Goal: Information Seeking & Learning: Learn about a topic

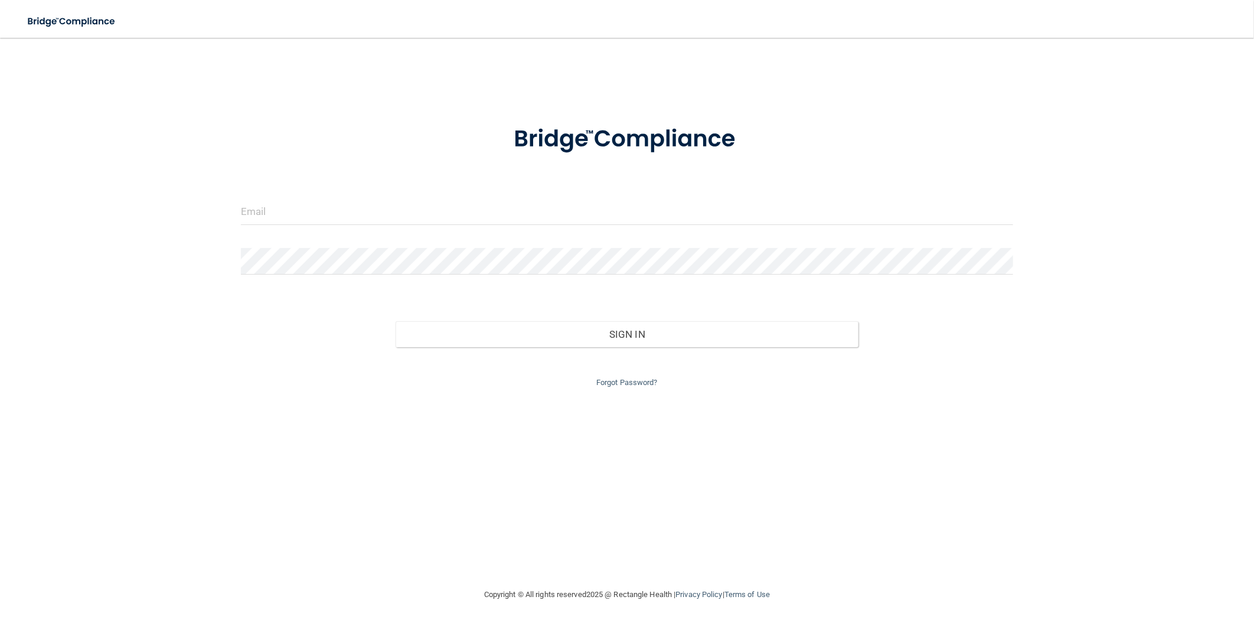
click at [276, 187] on form "Invalid email/password. You don't have permission to access that page. Sign In …" at bounding box center [627, 249] width 772 height 281
click at [282, 204] on input "email" at bounding box center [627, 211] width 772 height 27
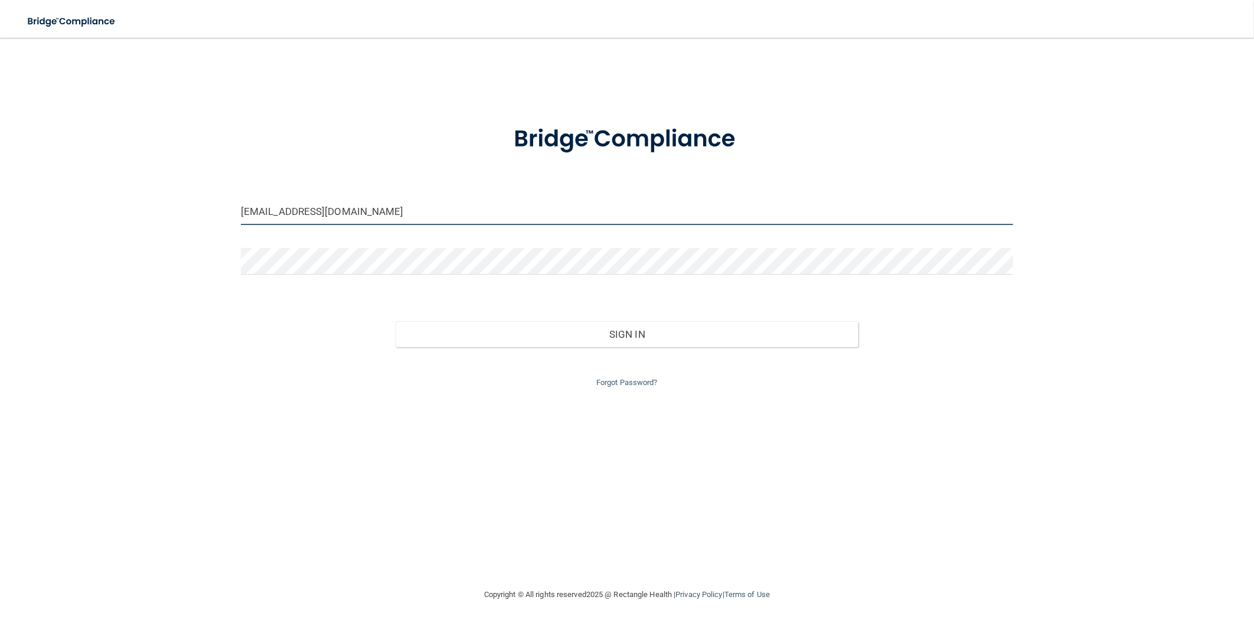
type input "[EMAIL_ADDRESS][DOMAIN_NAME]"
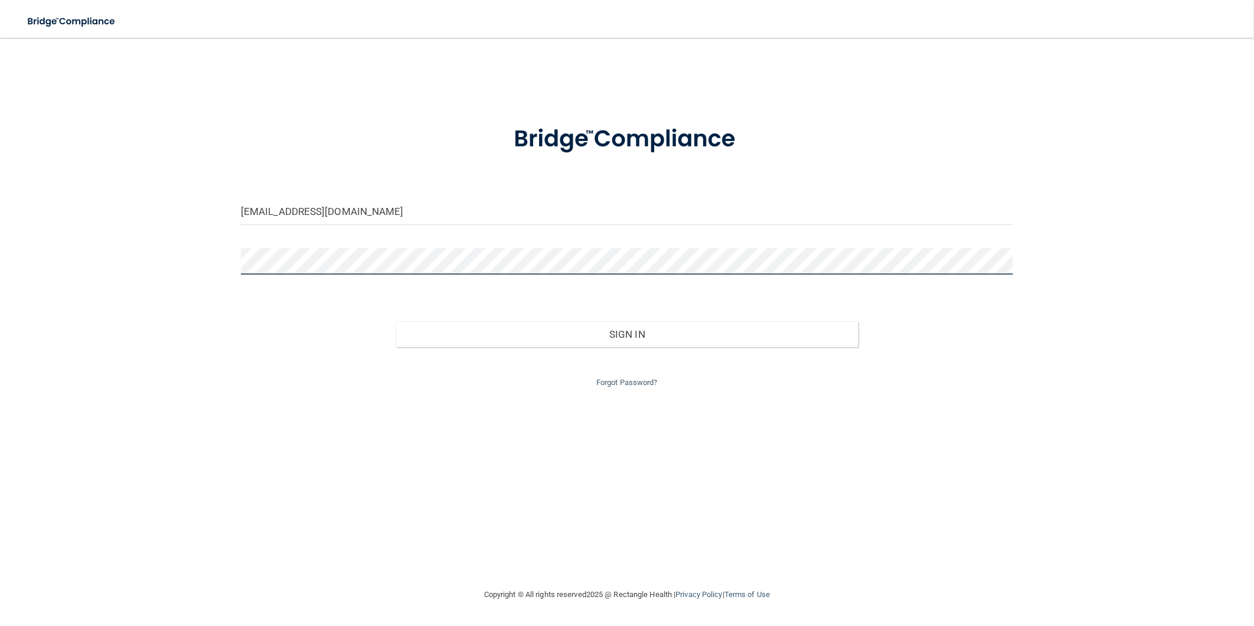
click at [395, 321] on button "Sign In" at bounding box center [626, 334] width 463 height 26
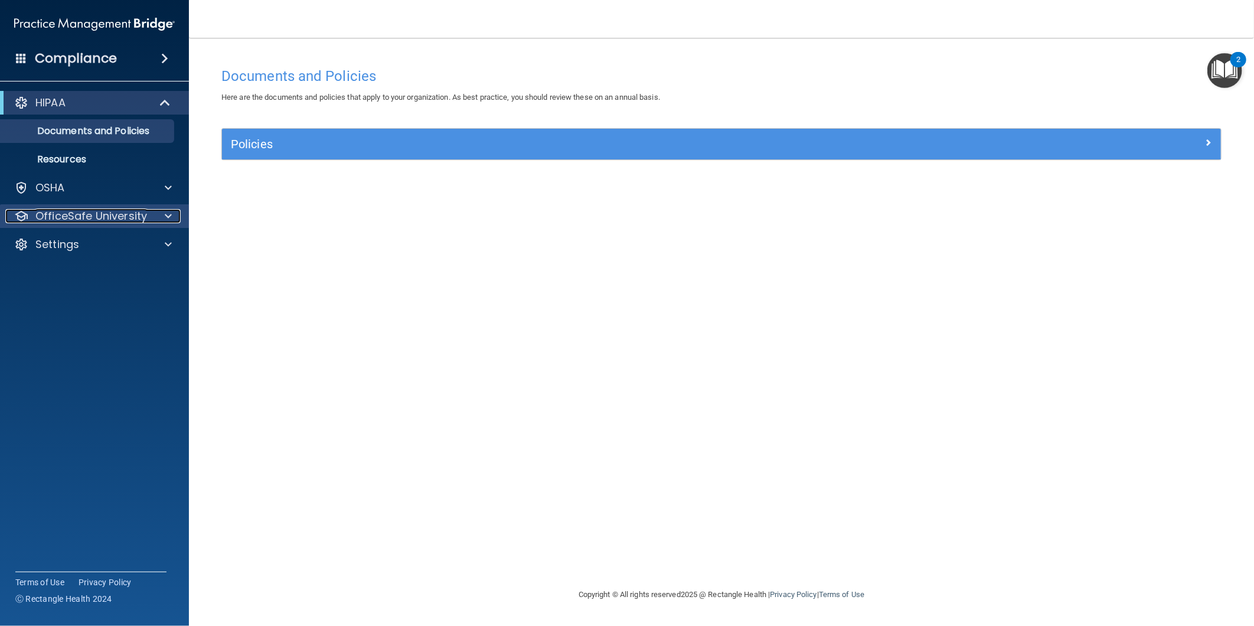
click at [118, 213] on p "OfficeSafe University" at bounding box center [91, 216] width 112 height 14
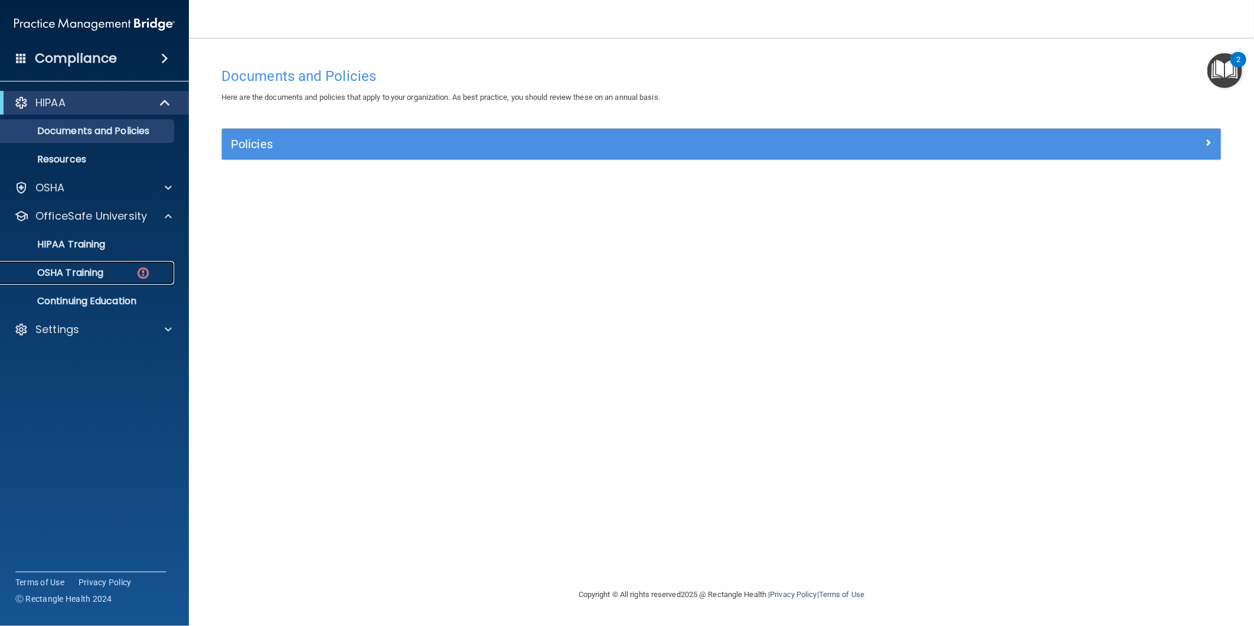
click at [105, 274] on div "OSHA Training" at bounding box center [88, 273] width 161 height 12
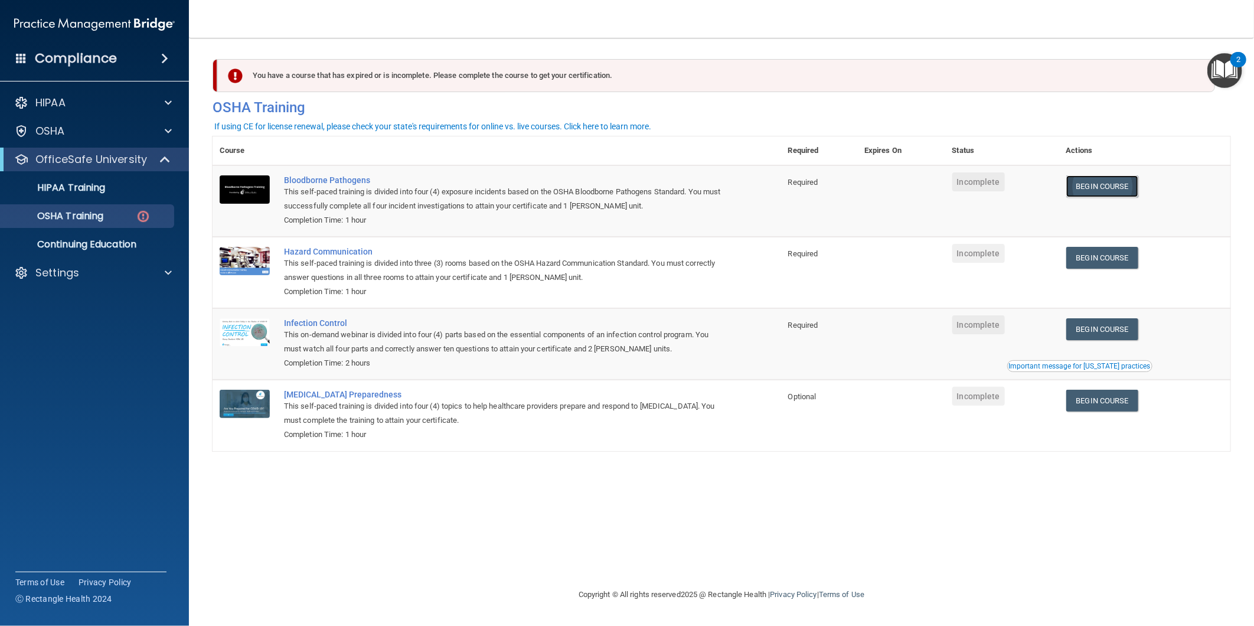
click at [1096, 191] on link "Begin Course" at bounding box center [1102, 186] width 72 height 22
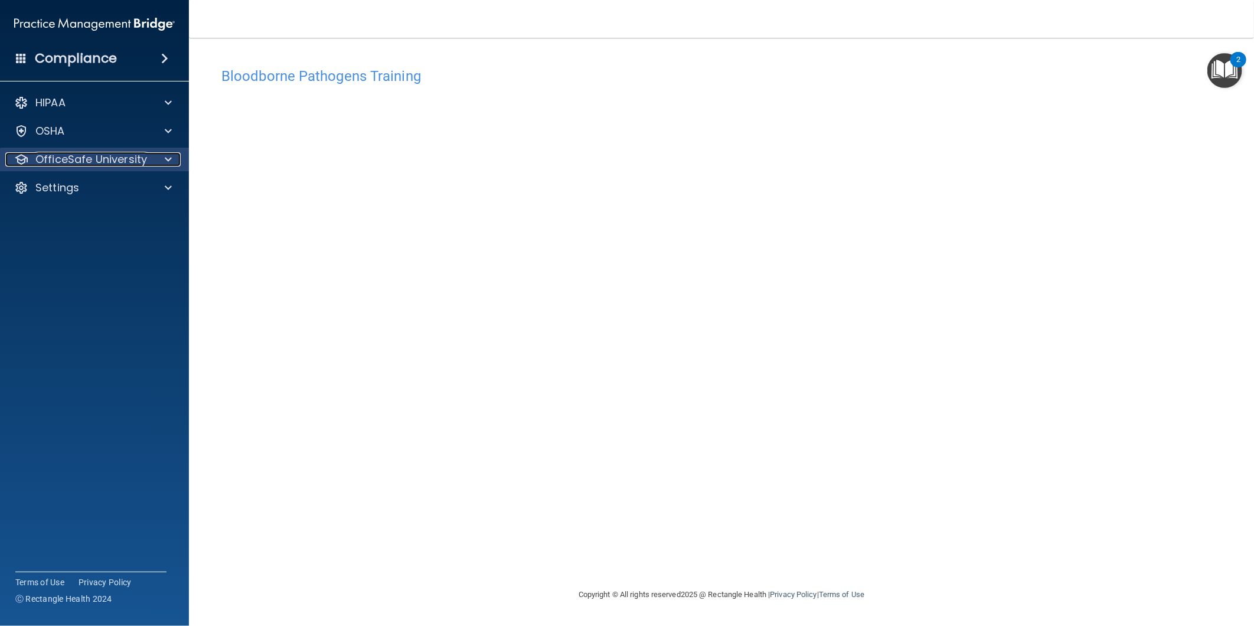
click at [70, 152] on p "OfficeSafe University" at bounding box center [91, 159] width 112 height 14
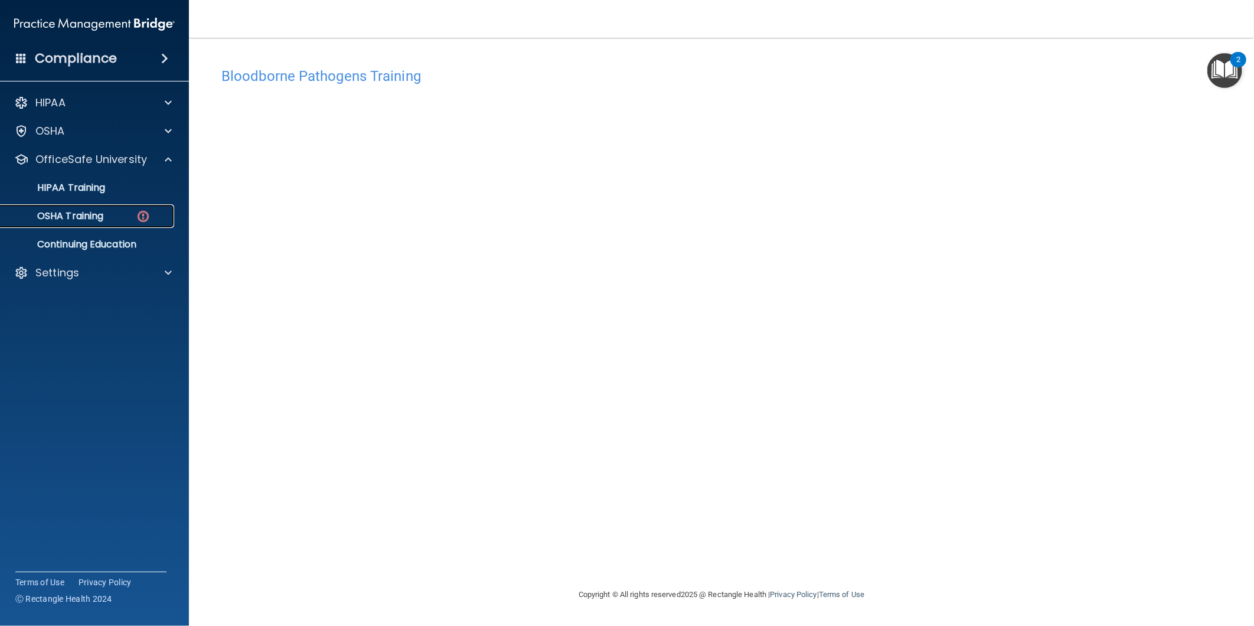
click at [140, 215] on img at bounding box center [143, 216] width 15 height 15
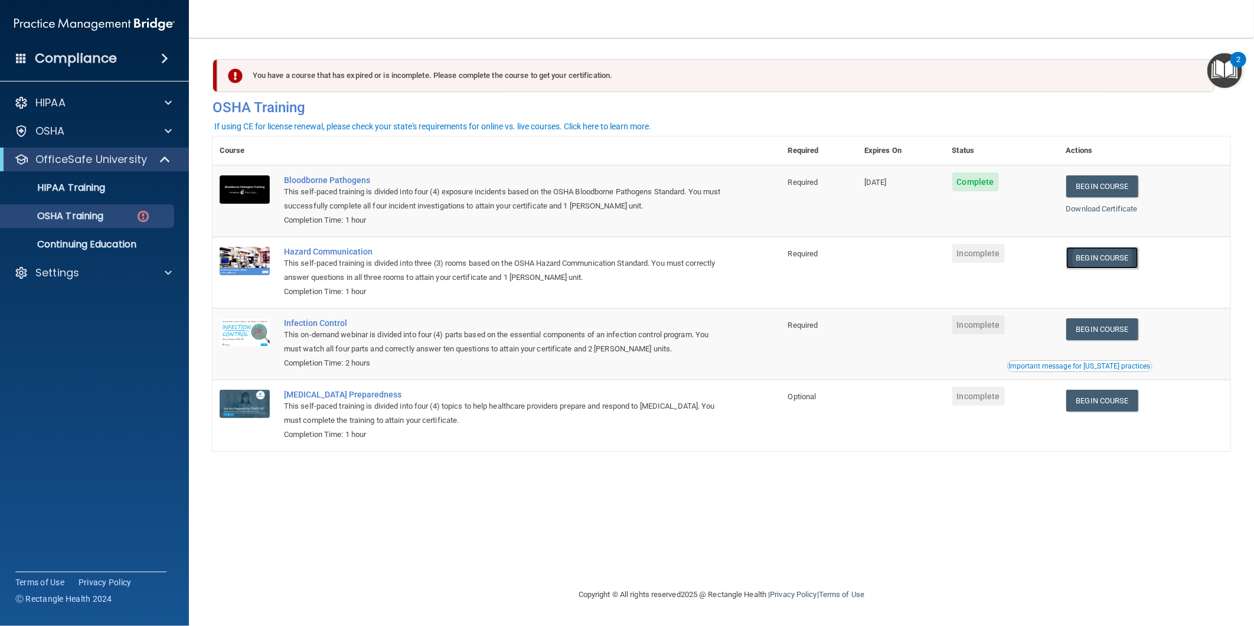
click at [1132, 258] on link "Begin Course" at bounding box center [1102, 258] width 72 height 22
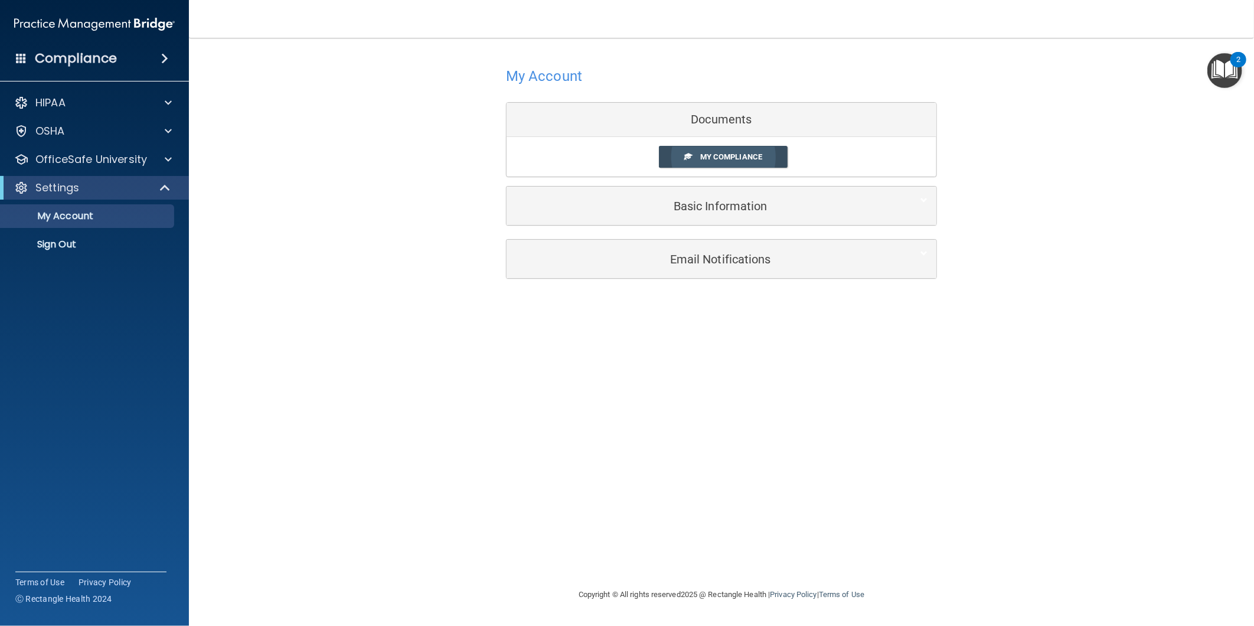
click at [713, 161] on span "My Compliance" at bounding box center [731, 156] width 62 height 9
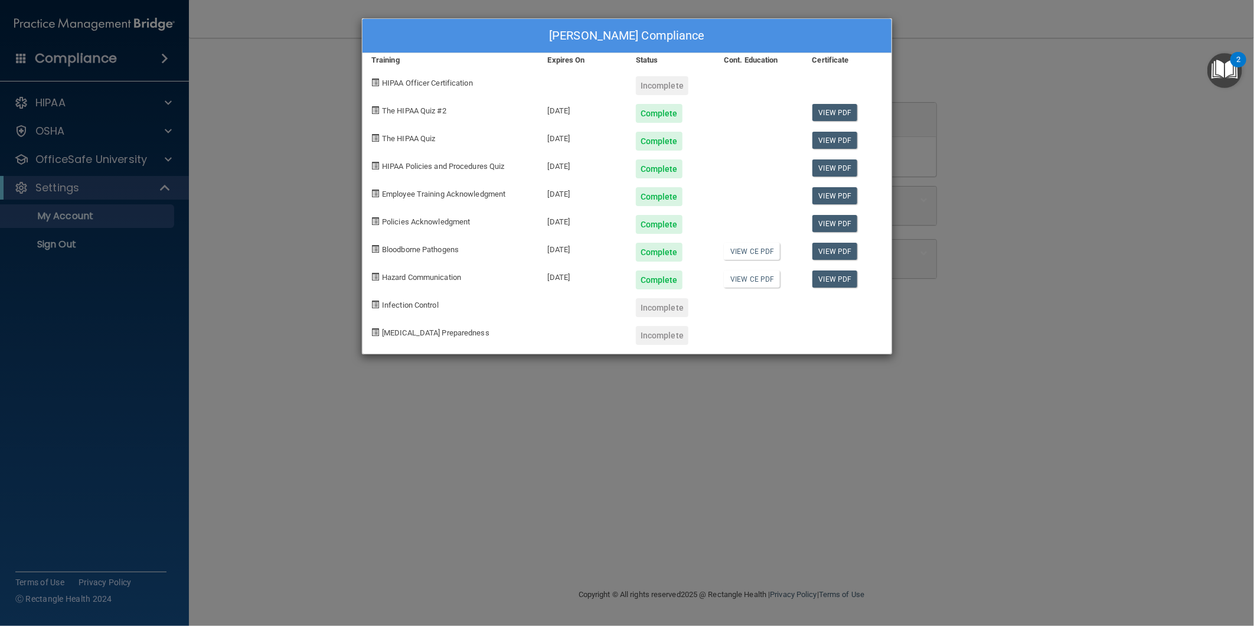
click at [198, 274] on div "Jennifer Pearsall's Compliance Training Expires On Status Cont. Education Certi…" at bounding box center [627, 313] width 1254 height 626
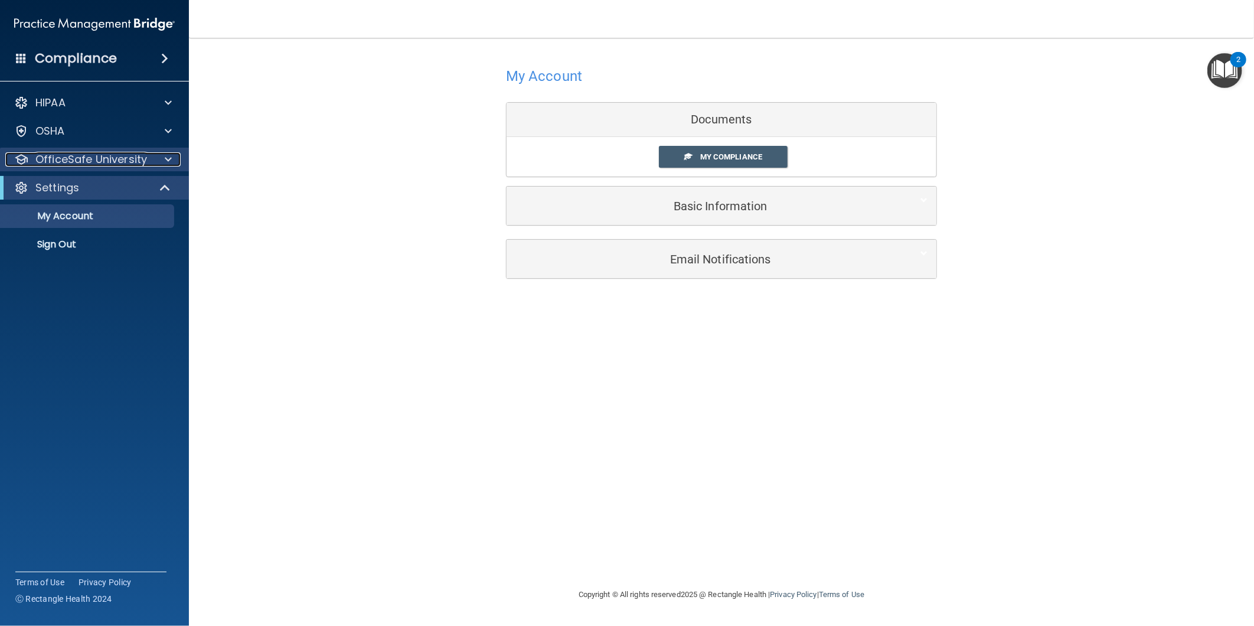
click at [61, 158] on p "OfficeSafe University" at bounding box center [91, 159] width 112 height 14
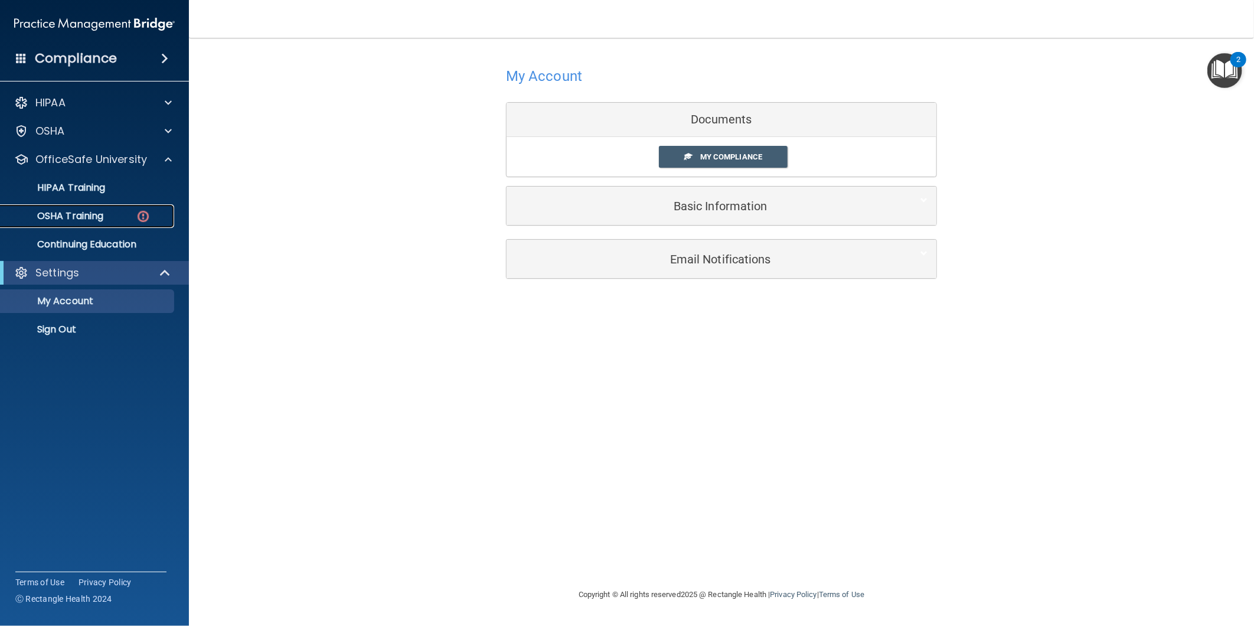
click at [73, 211] on p "OSHA Training" at bounding box center [56, 216] width 96 height 12
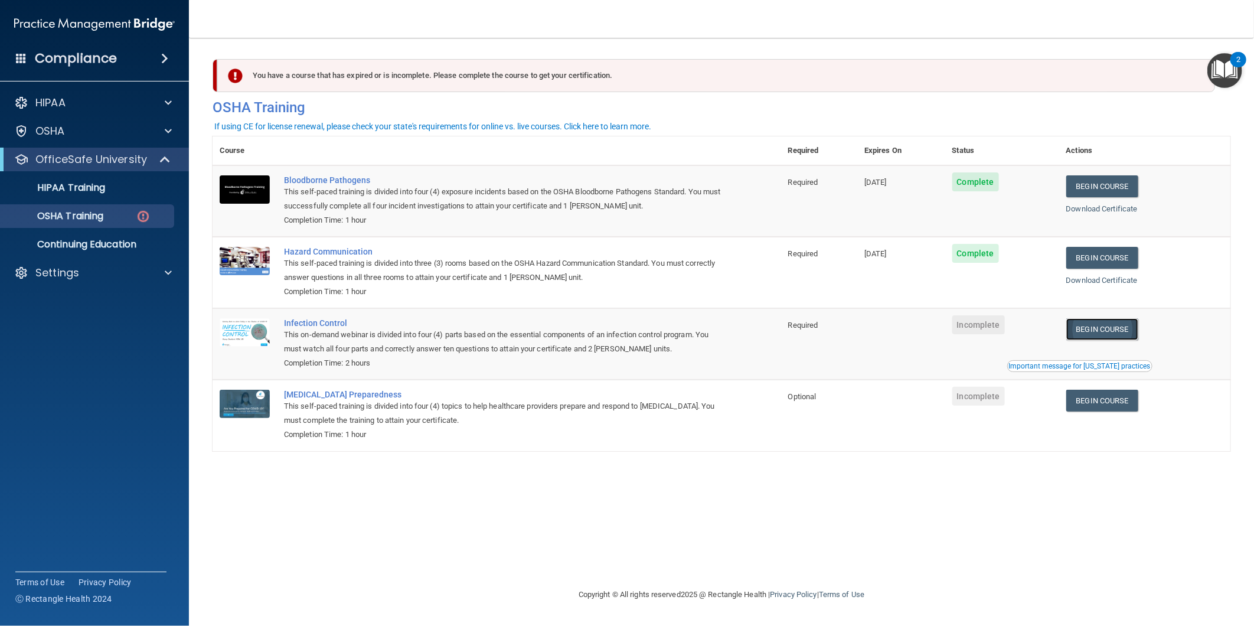
click at [1108, 328] on link "Begin Course" at bounding box center [1102, 329] width 72 height 22
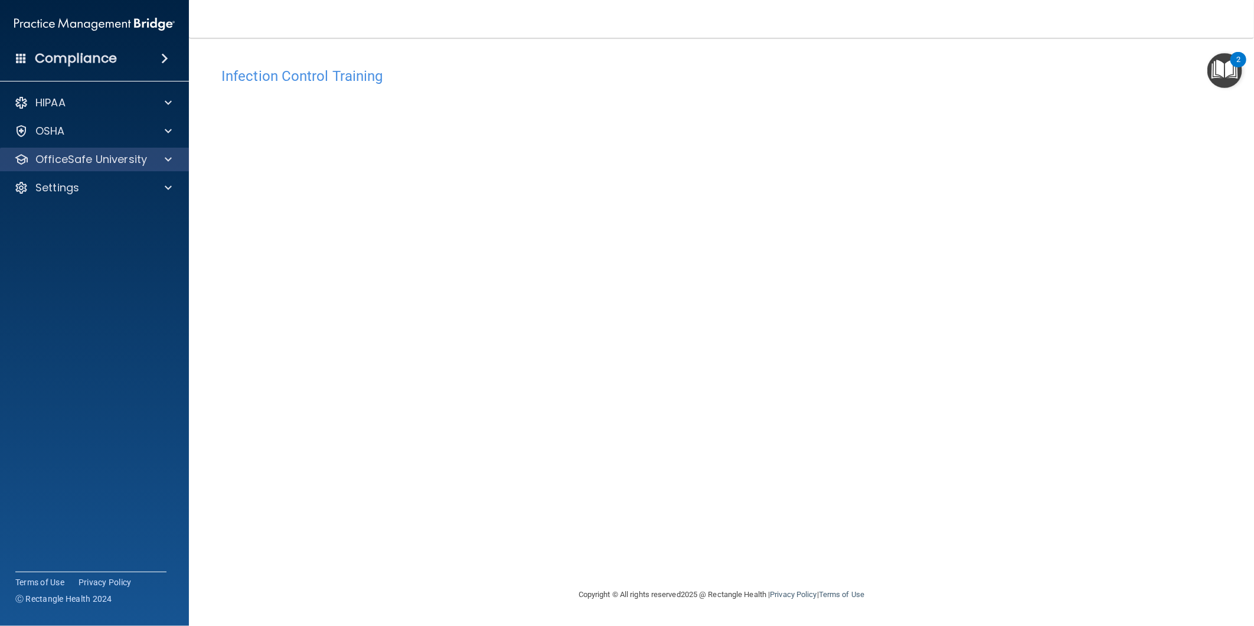
click at [115, 170] on div "OfficeSafe University" at bounding box center [94, 160] width 189 height 24
click at [115, 166] on div "OfficeSafe University" at bounding box center [94, 160] width 189 height 24
click at [146, 158] on div "OfficeSafe University" at bounding box center [78, 159] width 146 height 14
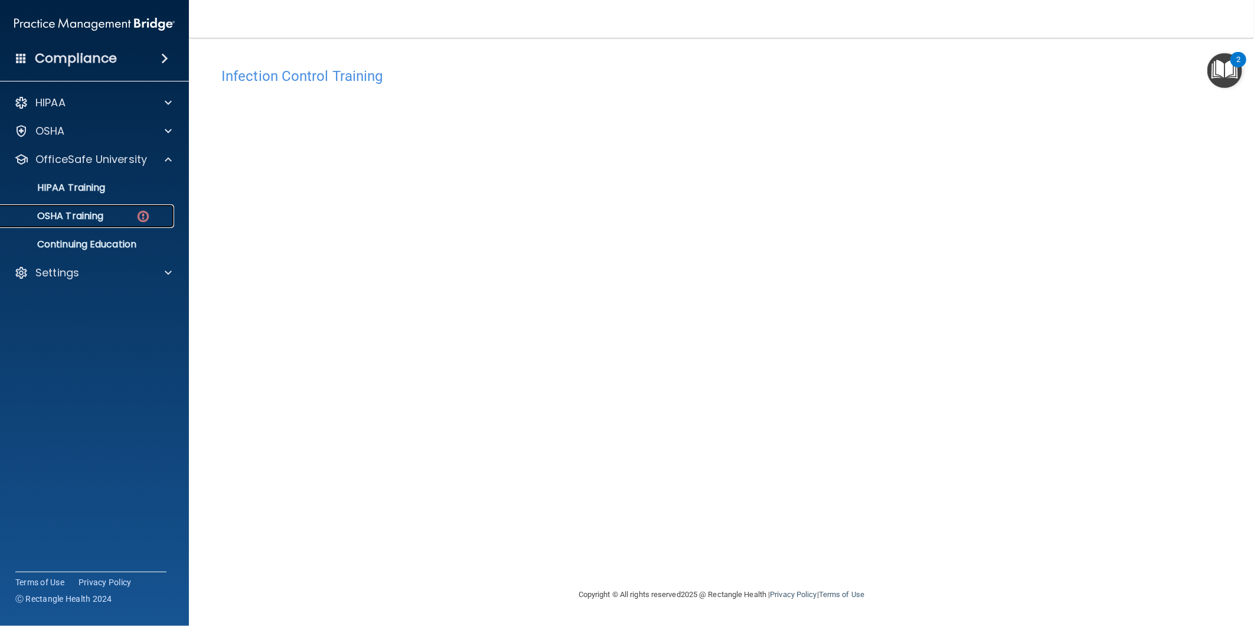
click at [142, 211] on img at bounding box center [143, 216] width 15 height 15
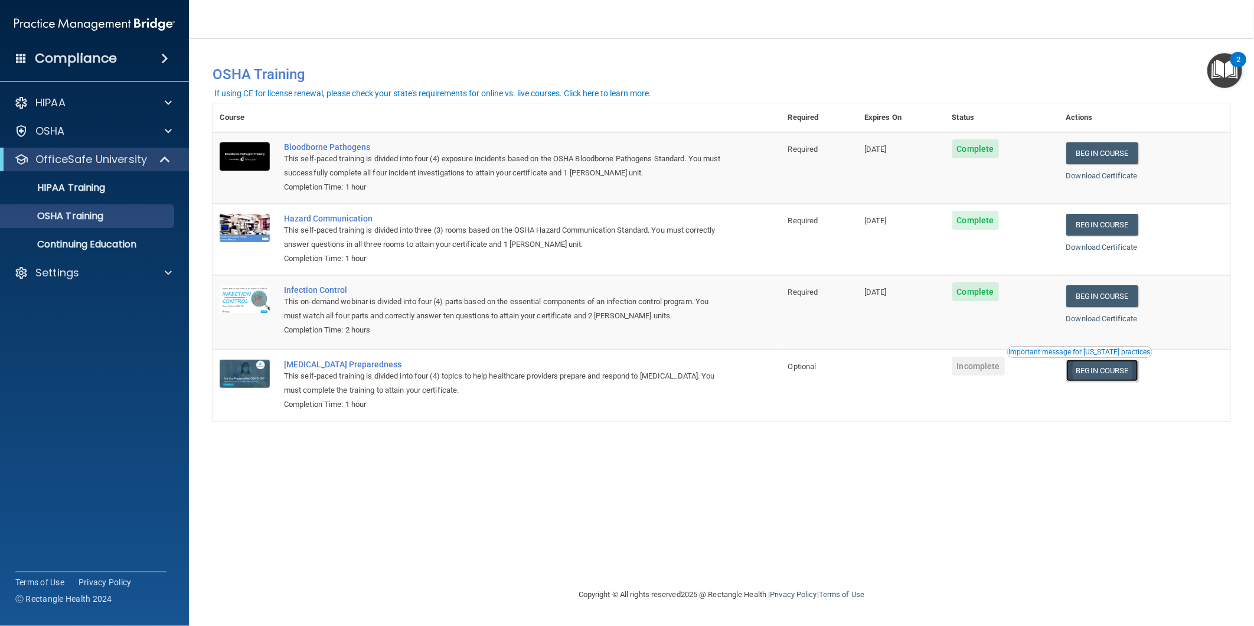
click at [1098, 377] on link "Begin Course" at bounding box center [1102, 370] width 72 height 22
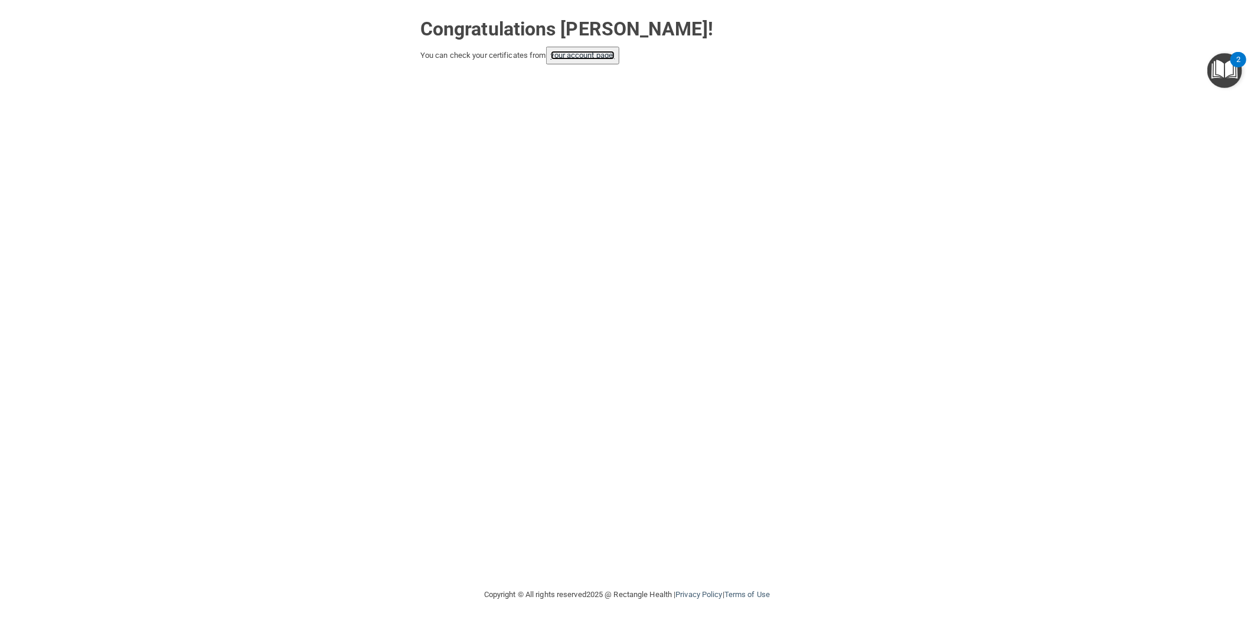
click at [586, 51] on link "your account page!" at bounding box center [583, 55] width 64 height 9
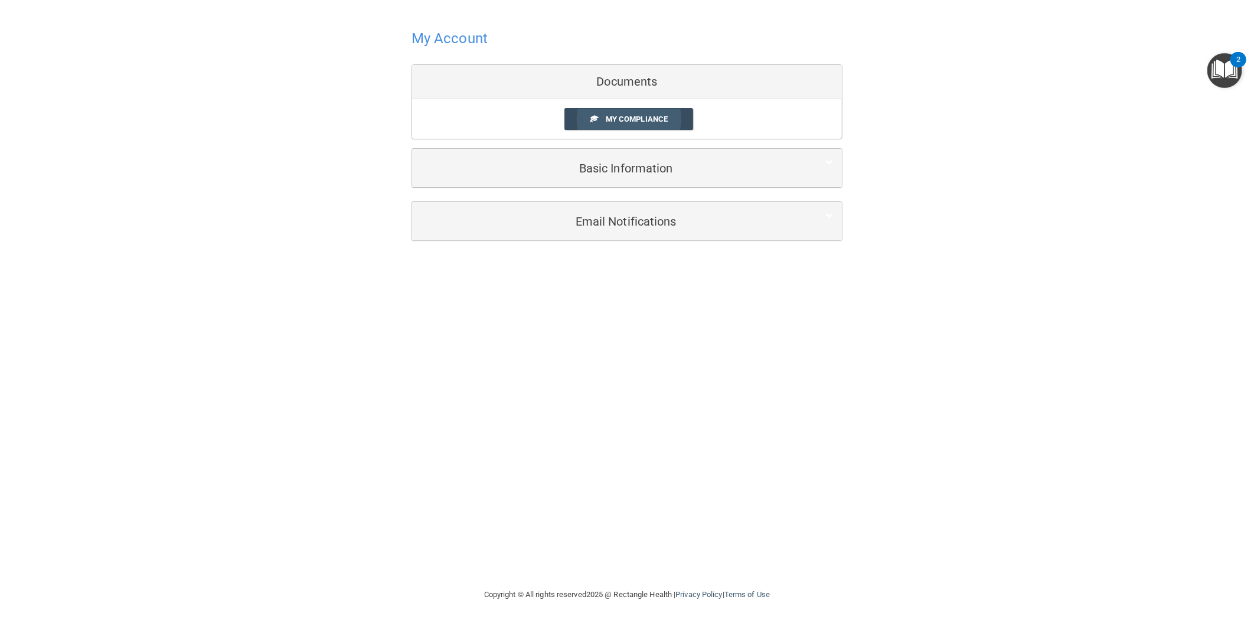
click at [636, 122] on span "My Compliance" at bounding box center [637, 119] width 62 height 9
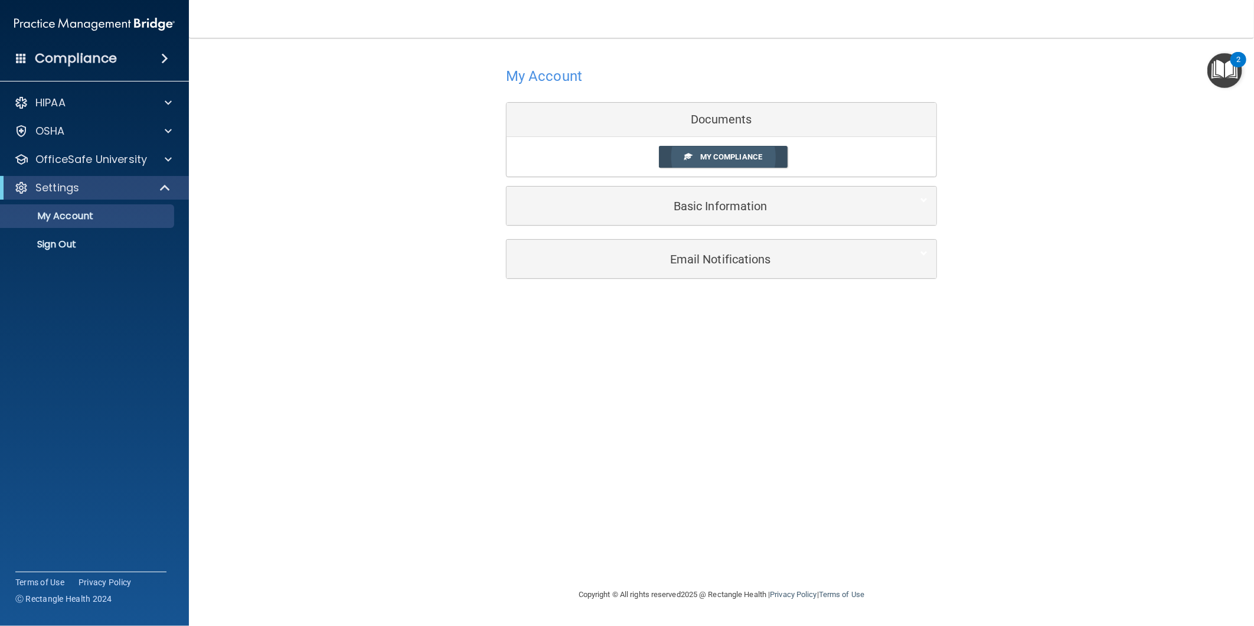
click at [707, 158] on span "My Compliance" at bounding box center [731, 156] width 62 height 9
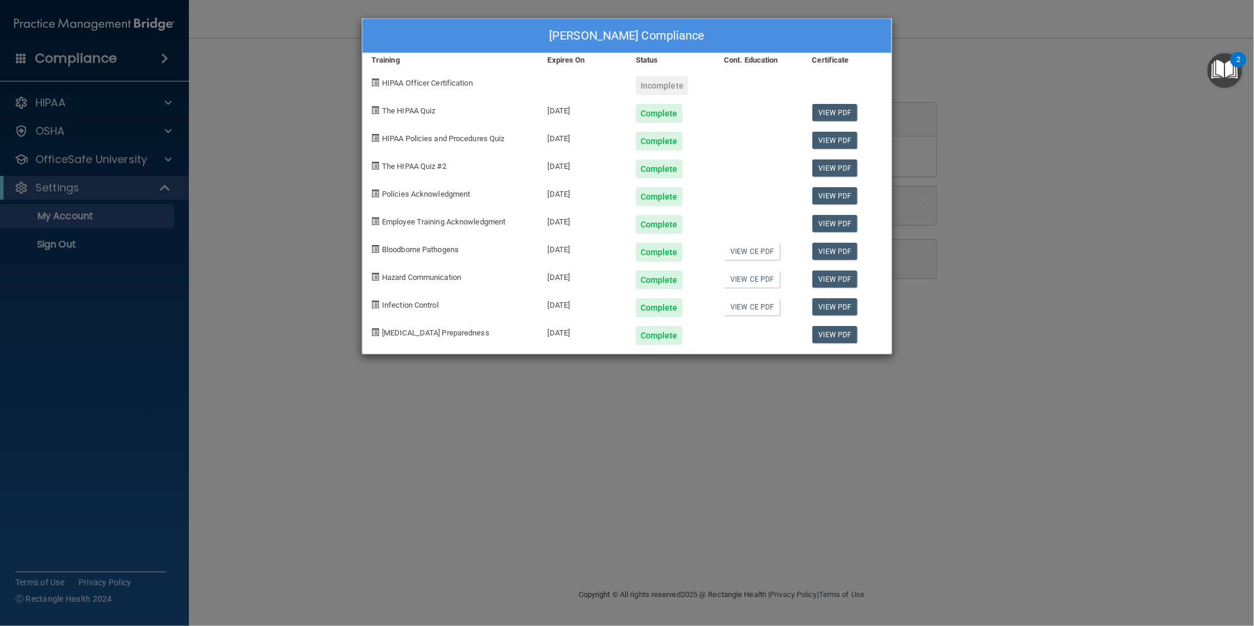
click at [540, 99] on div "[DATE]" at bounding box center [583, 109] width 88 height 28
click at [1028, 50] on div "[PERSON_NAME] Compliance Training Expires On Status Cont. Education Certificate…" at bounding box center [627, 313] width 1254 height 626
